Goal: Transaction & Acquisition: Purchase product/service

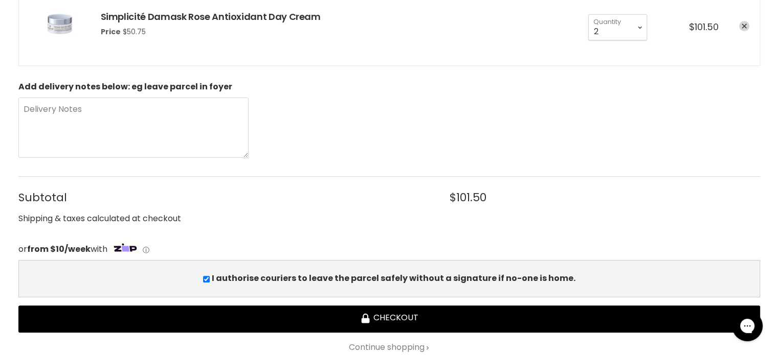
scroll to position [256, 0]
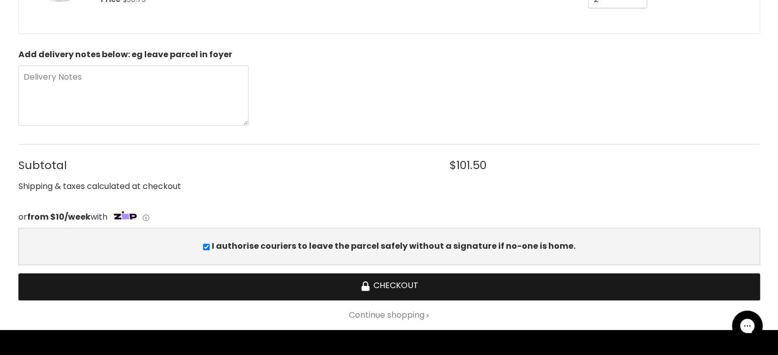
click at [390, 289] on button "Checkout" at bounding box center [388, 287] width 741 height 27
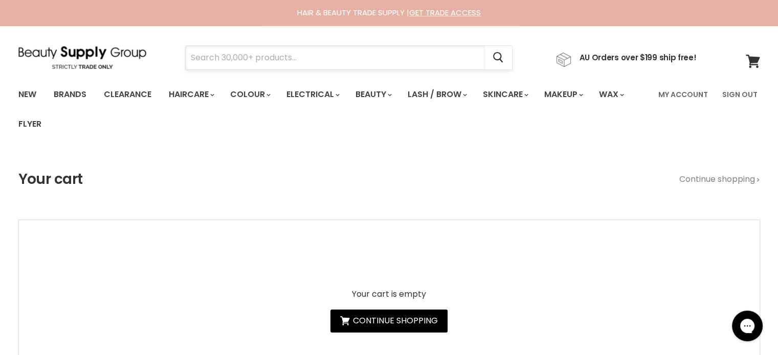
click at [278, 50] on input "Search" at bounding box center [335, 58] width 299 height 24
paste input "Milkshake Blow-Dry Primer"
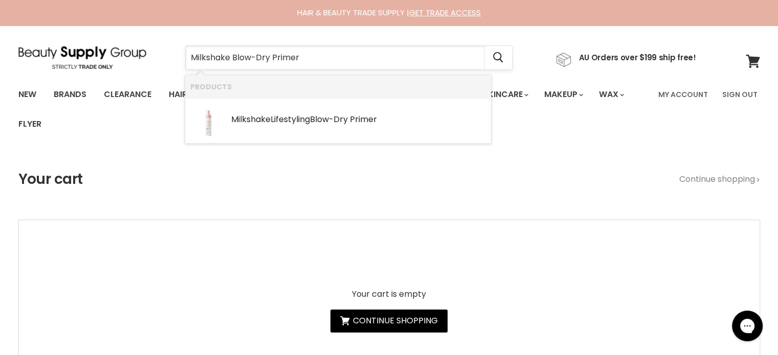
click at [232, 59] on input "Milkshake Blow-Dry Primer" at bounding box center [335, 58] width 299 height 24
type input "Milkshake lifestyles Blow-Dry Primer"
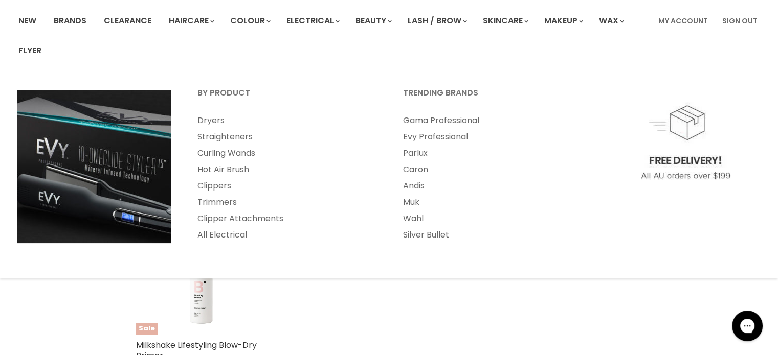
scroll to position [205, 0]
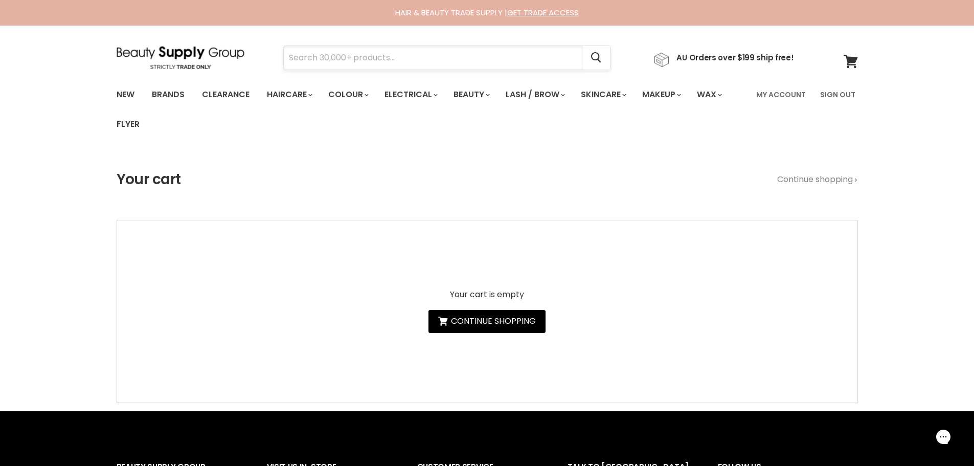
click at [406, 64] on input "Search" at bounding box center [433, 58] width 299 height 24
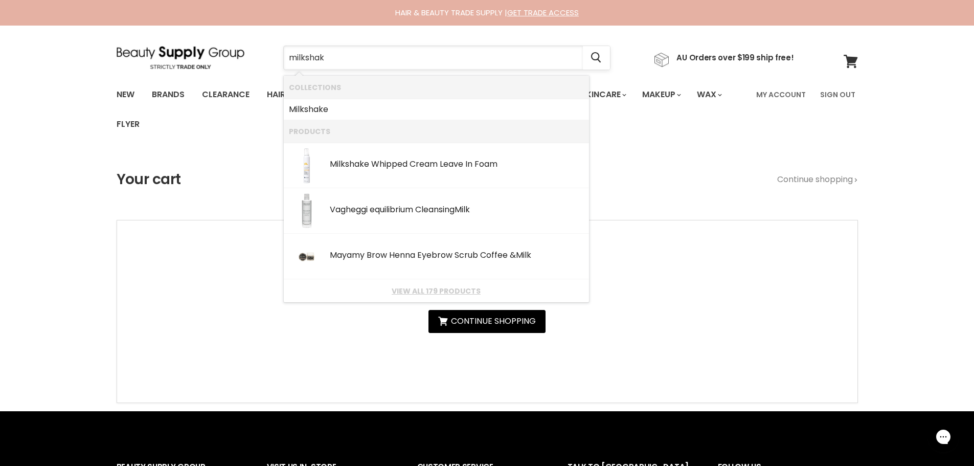
type input "milkshake"
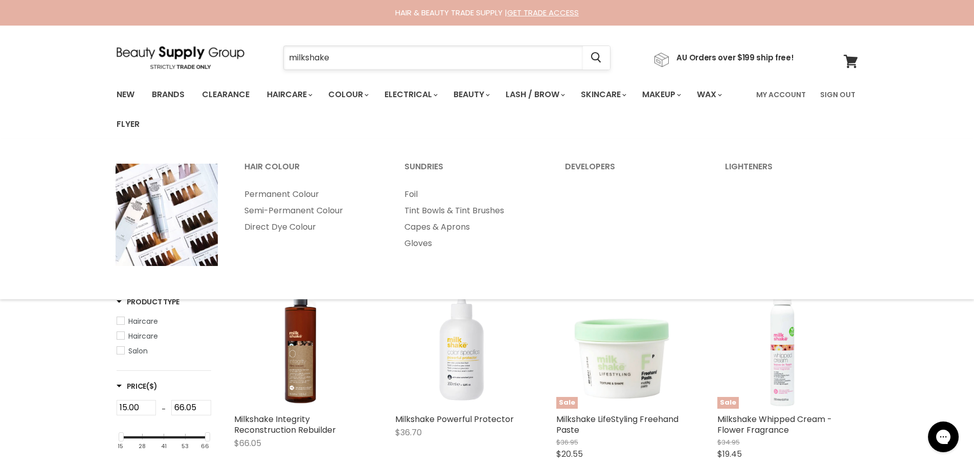
click at [357, 58] on input "milkshake" at bounding box center [433, 58] width 299 height 24
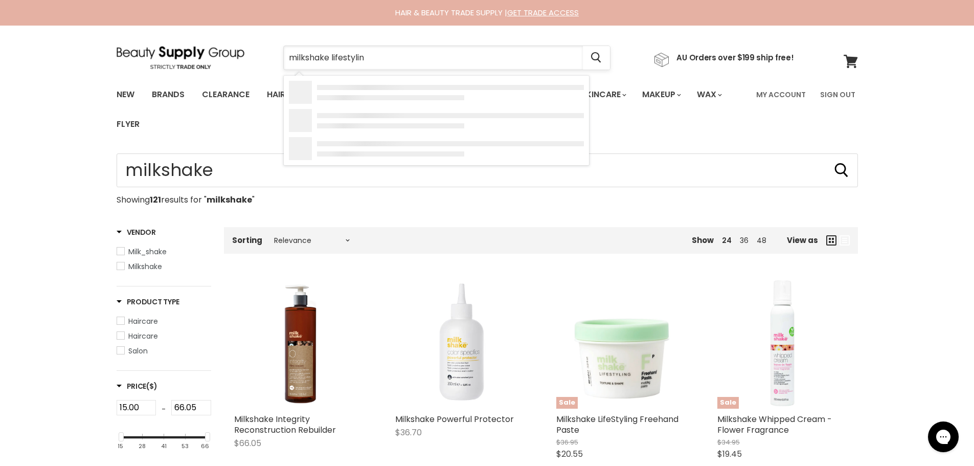
type input "milkshake lifestyling"
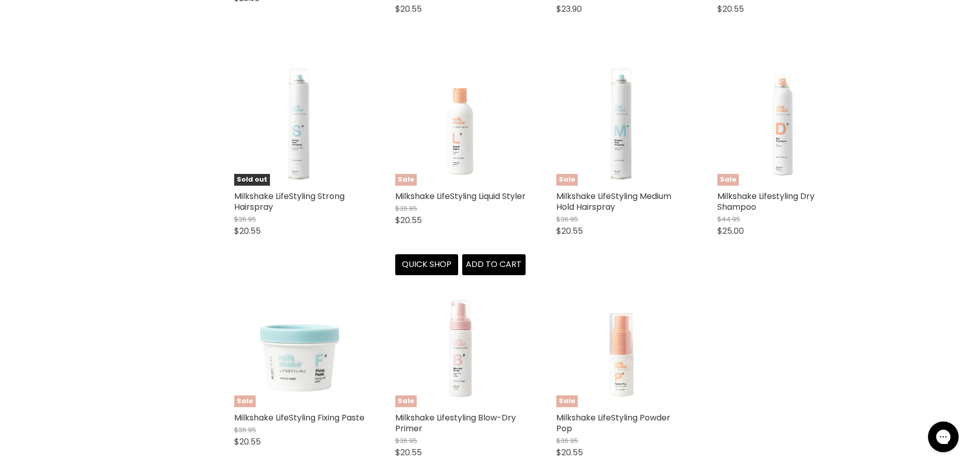
scroll to position [920, 0]
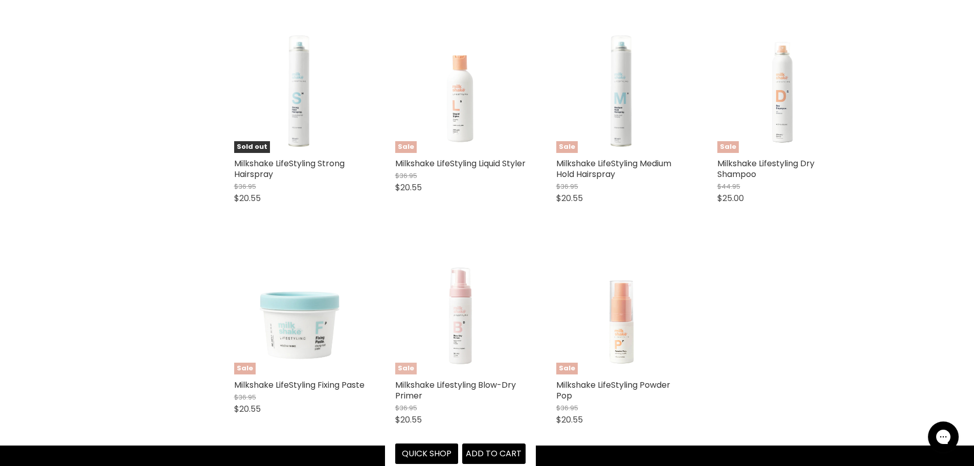
click at [454, 332] on img "Main content" at bounding box center [460, 309] width 130 height 130
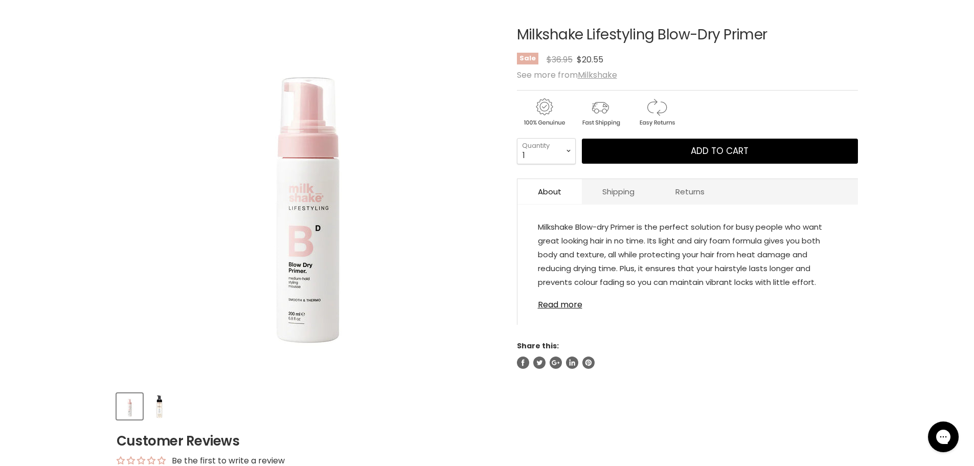
scroll to position [153, 0]
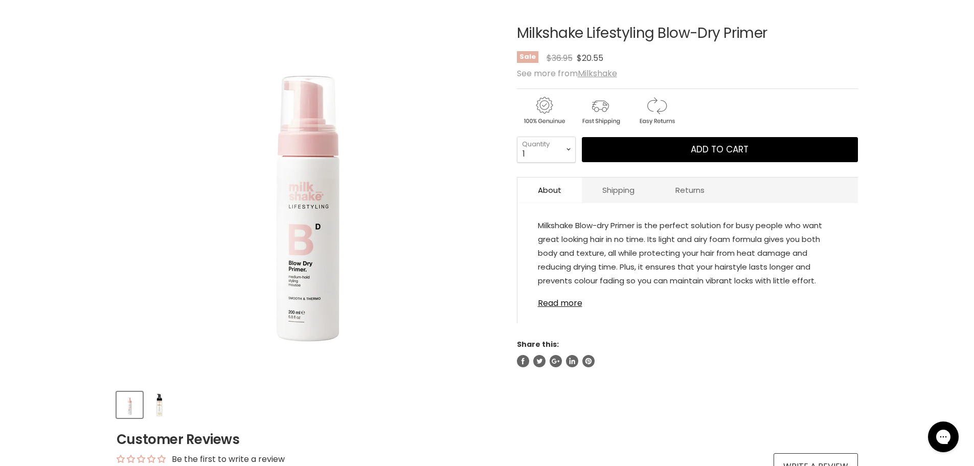
drag, startPoint x: 797, startPoint y: 31, endPoint x: 512, endPoint y: 33, distance: 284.8
click at [512, 33] on article "Click or scroll to zoom Tap or pinch to zoom Click or scroll to zoom" at bounding box center [487, 209] width 741 height 418
copy div "Milkshake Lifestyling Blow-Dry Primer"
